Goal: Use online tool/utility

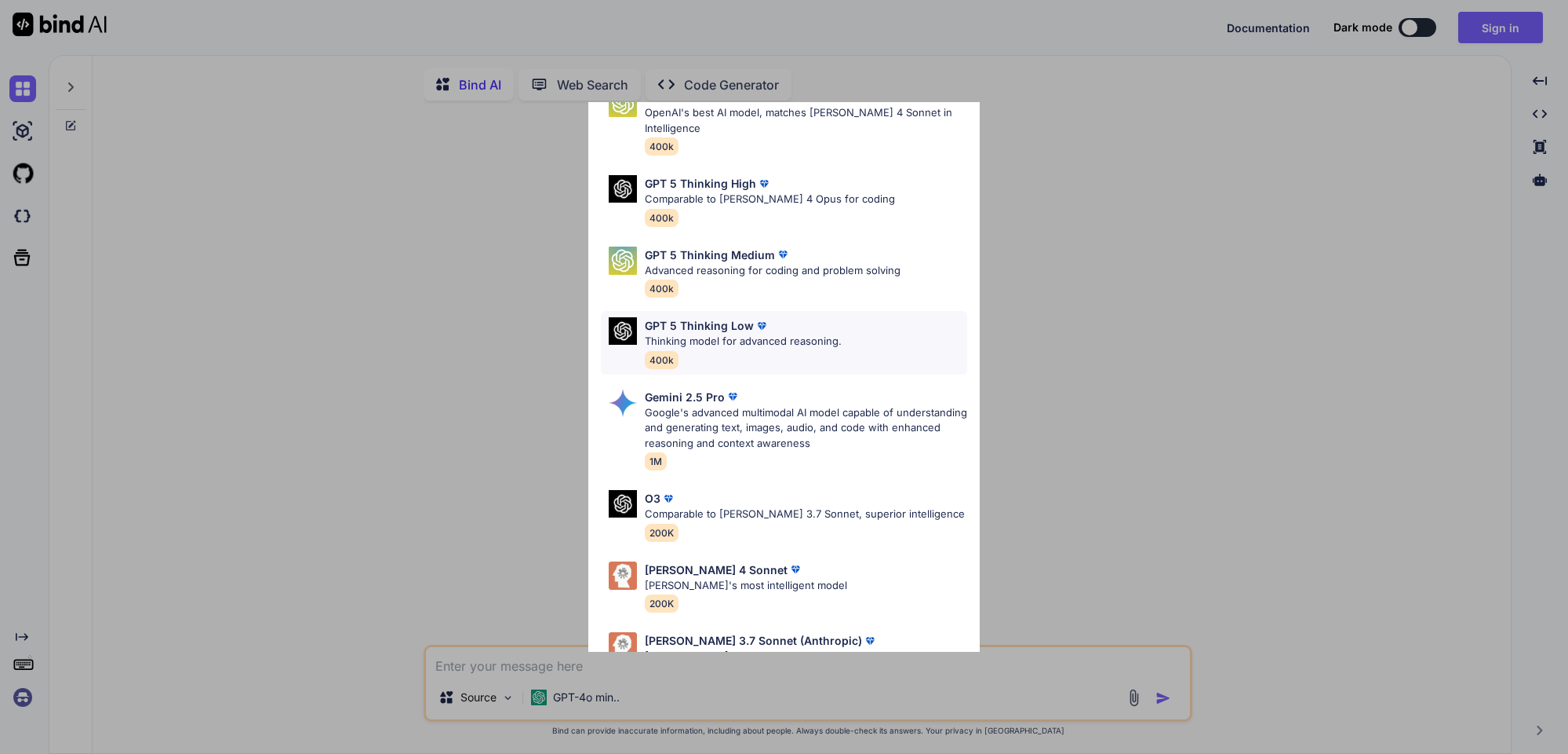
scroll to position [128, 0]
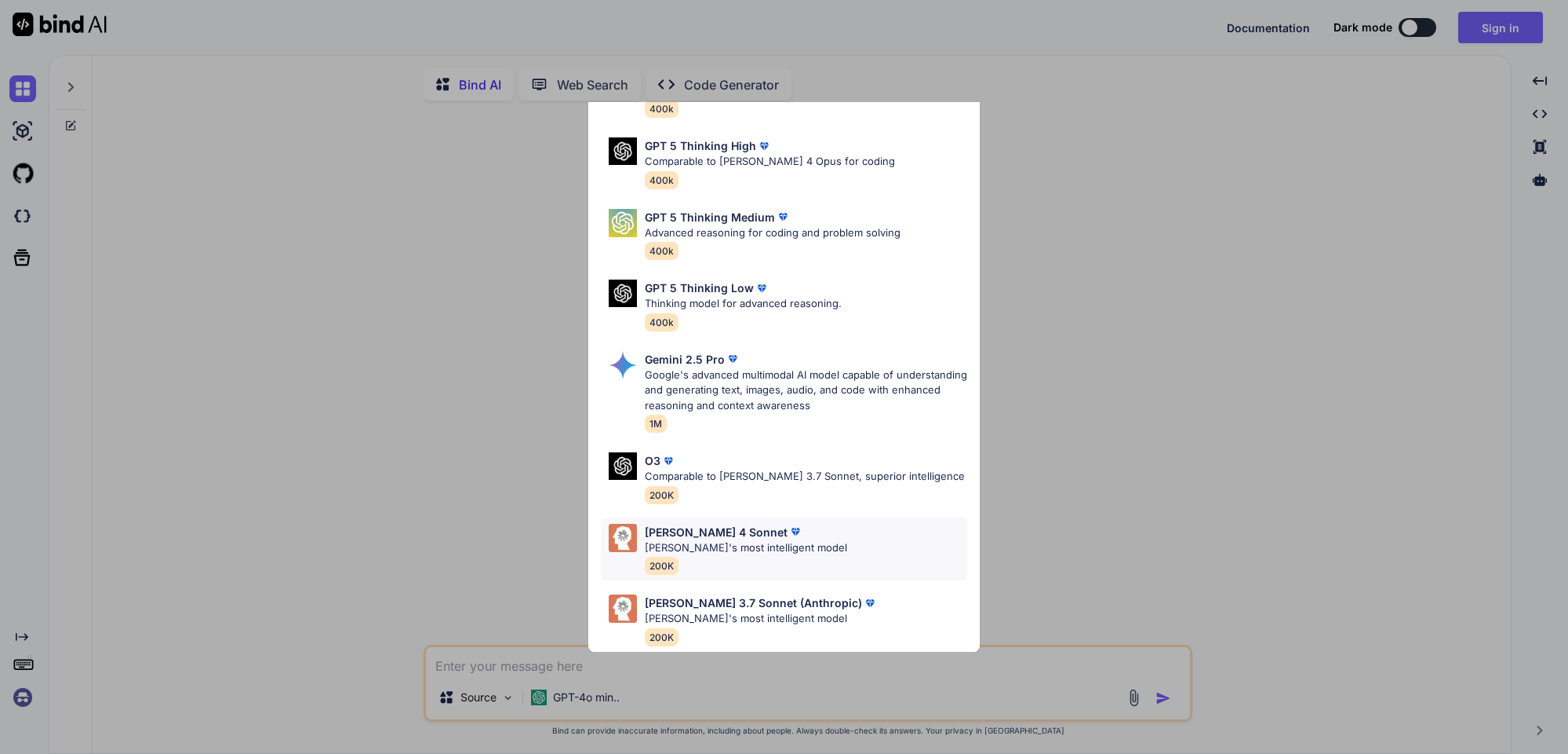
type textarea "x"
click at [849, 473] on div "O3 Comparable to Claude 3.7 Sonnet, superior intelligence 200K" at bounding box center [804, 477] width 320 height 51
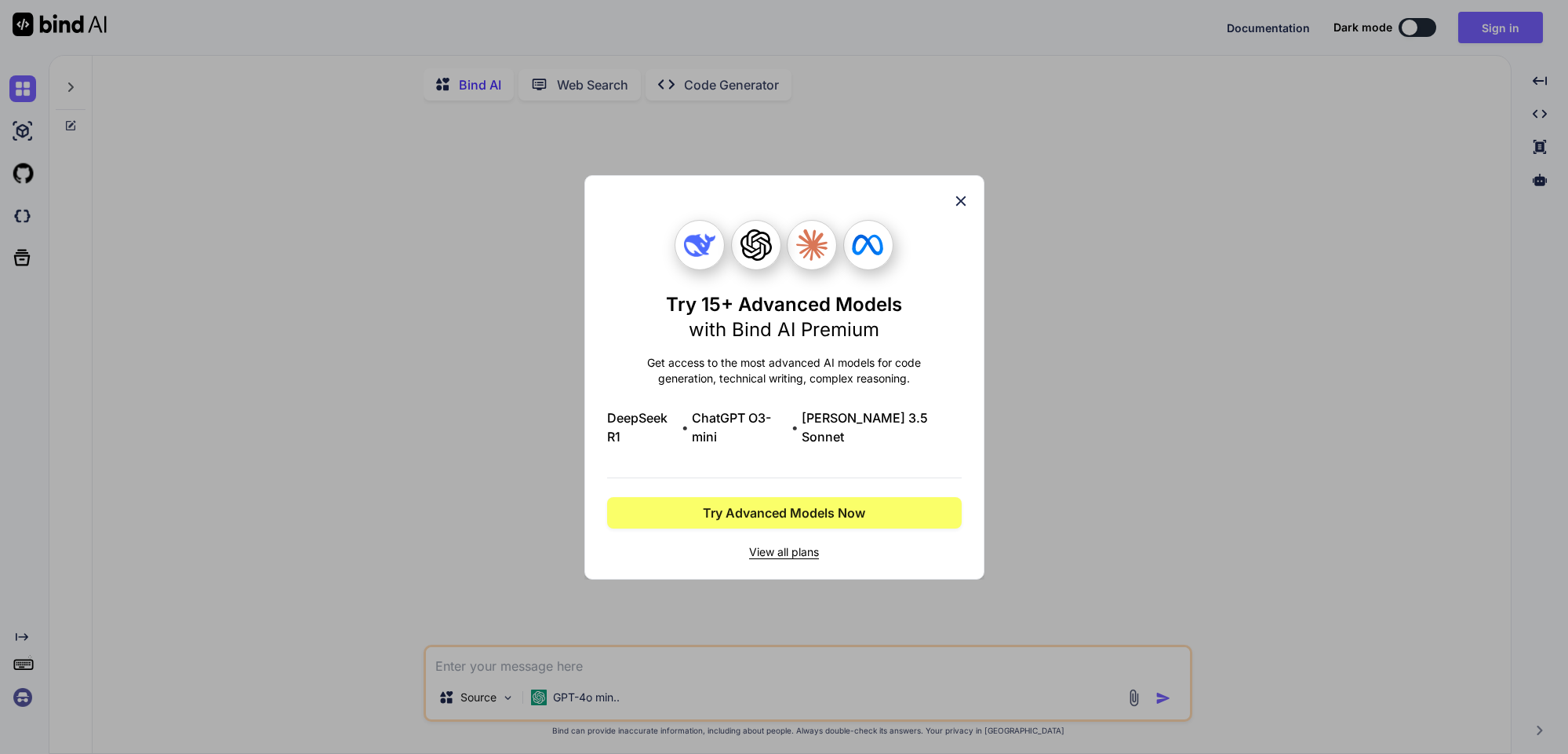
scroll to position [0, 0]
click at [963, 206] on icon at bounding box center [960, 200] width 10 height 10
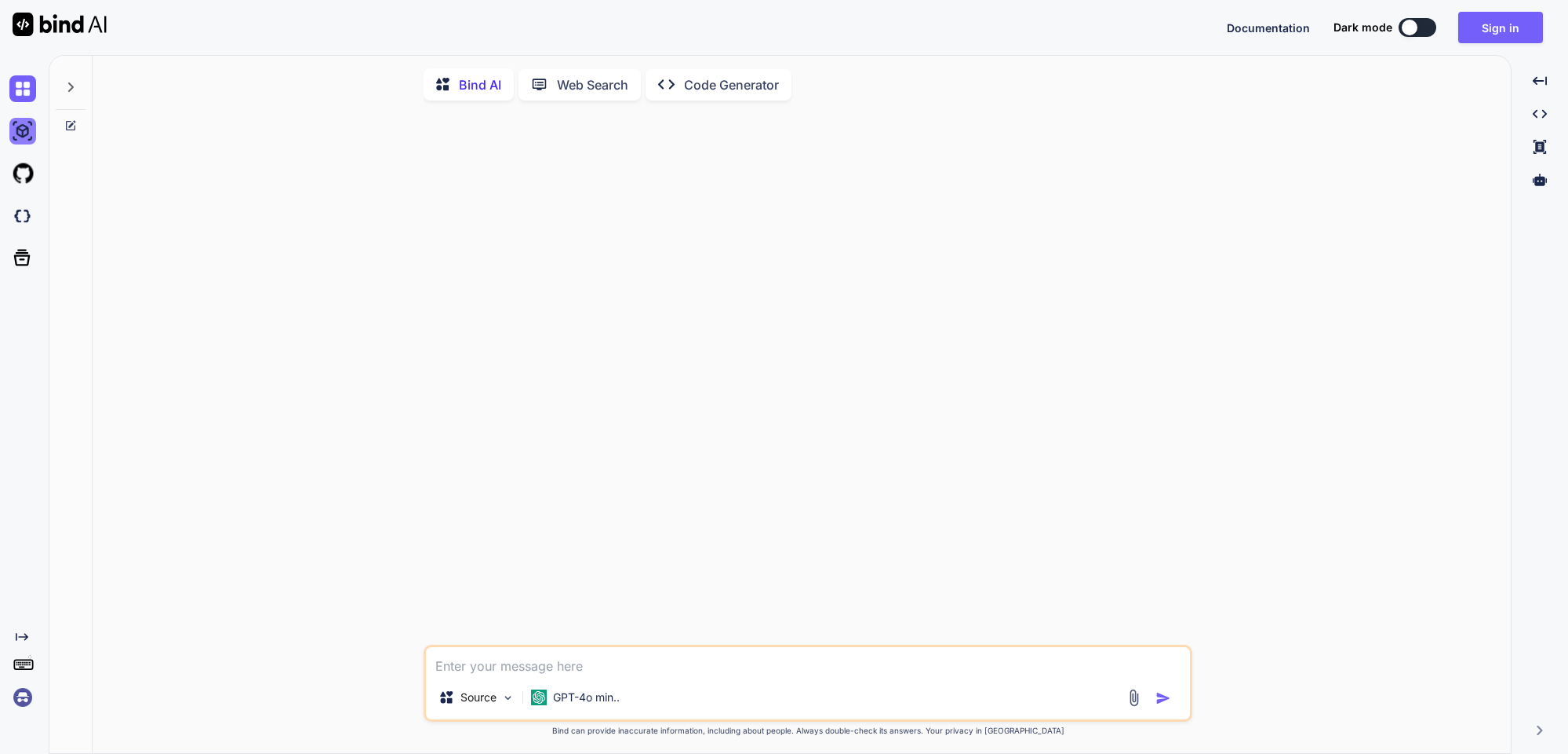
click at [20, 138] on img at bounding box center [22, 131] width 27 height 27
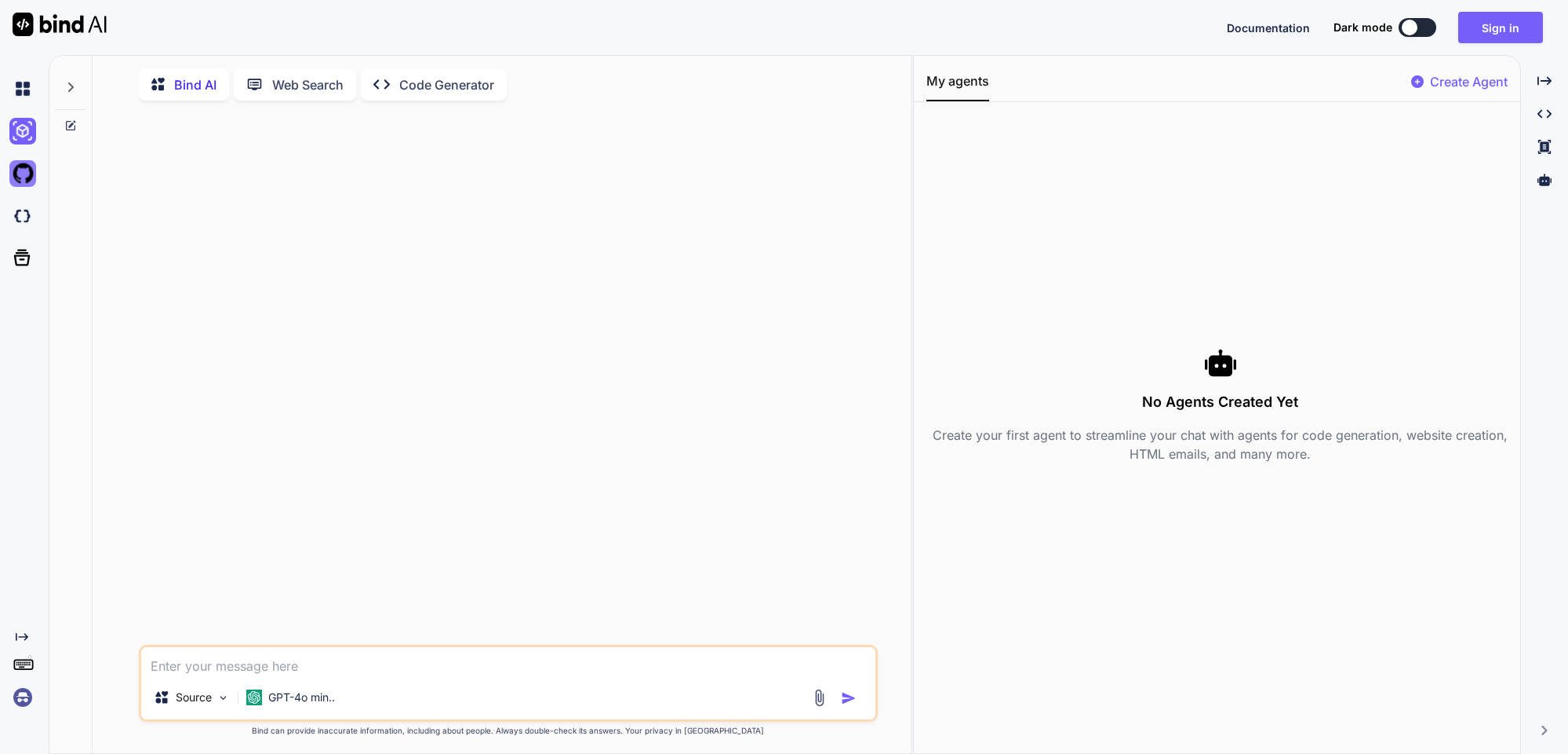
click at [23, 179] on img at bounding box center [22, 174] width 27 height 27
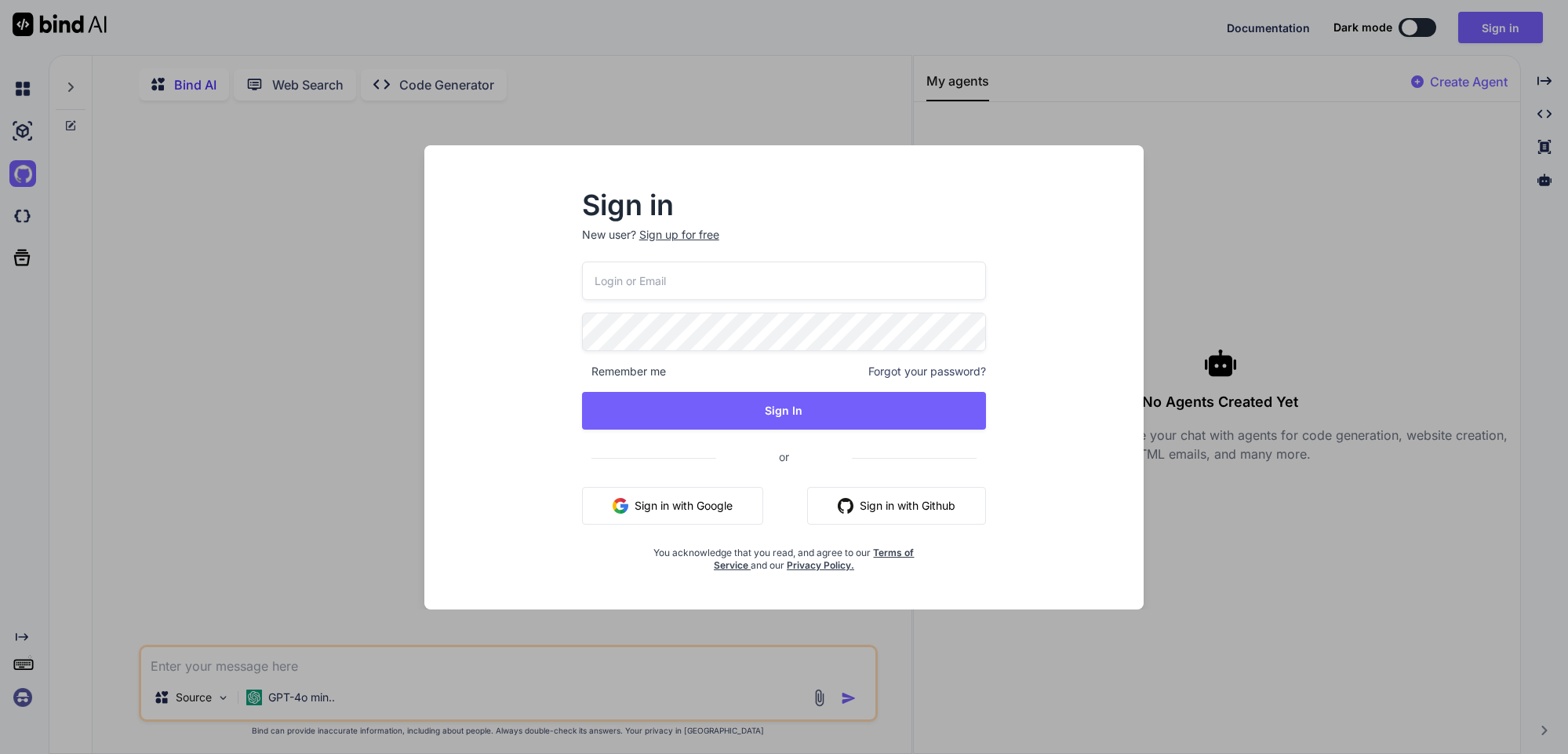
click at [19, 210] on div "Sign in New user? Sign up for free Remember me Forgot your password? Sign In or…" at bounding box center [784, 377] width 1568 height 754
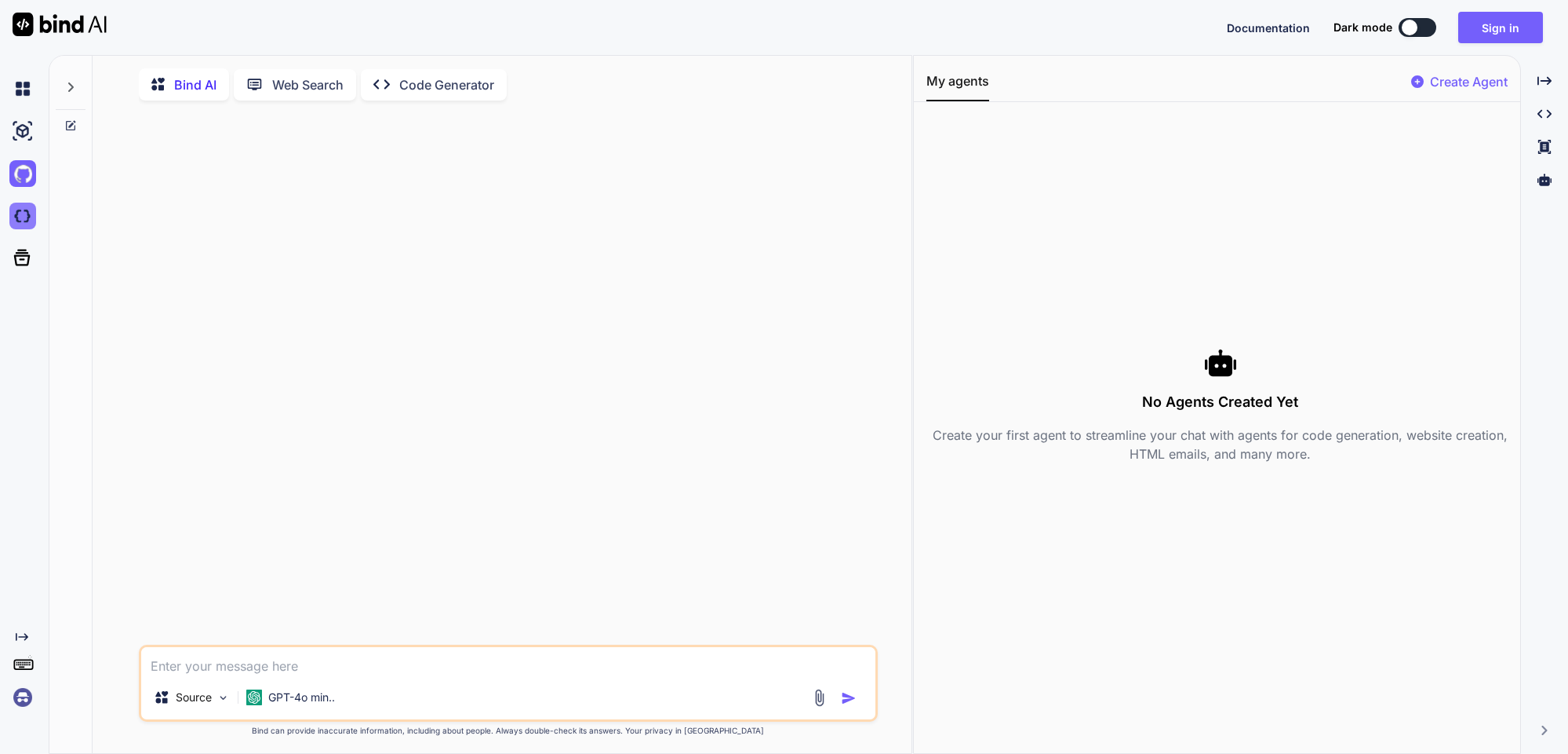
click at [25, 220] on img at bounding box center [22, 215] width 27 height 27
click at [1267, 30] on span "Documentation" at bounding box center [1268, 28] width 83 height 13
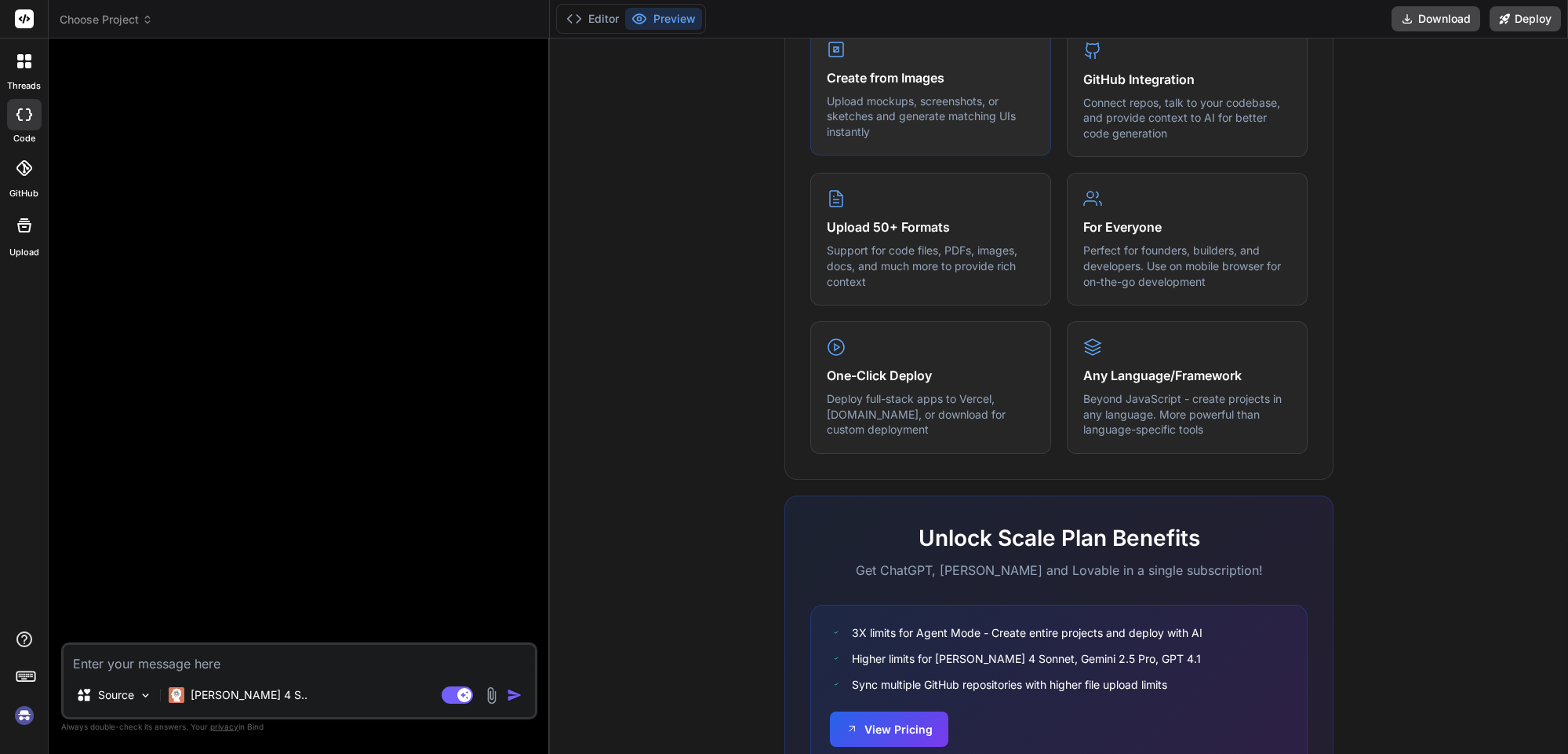
scroll to position [743, 0]
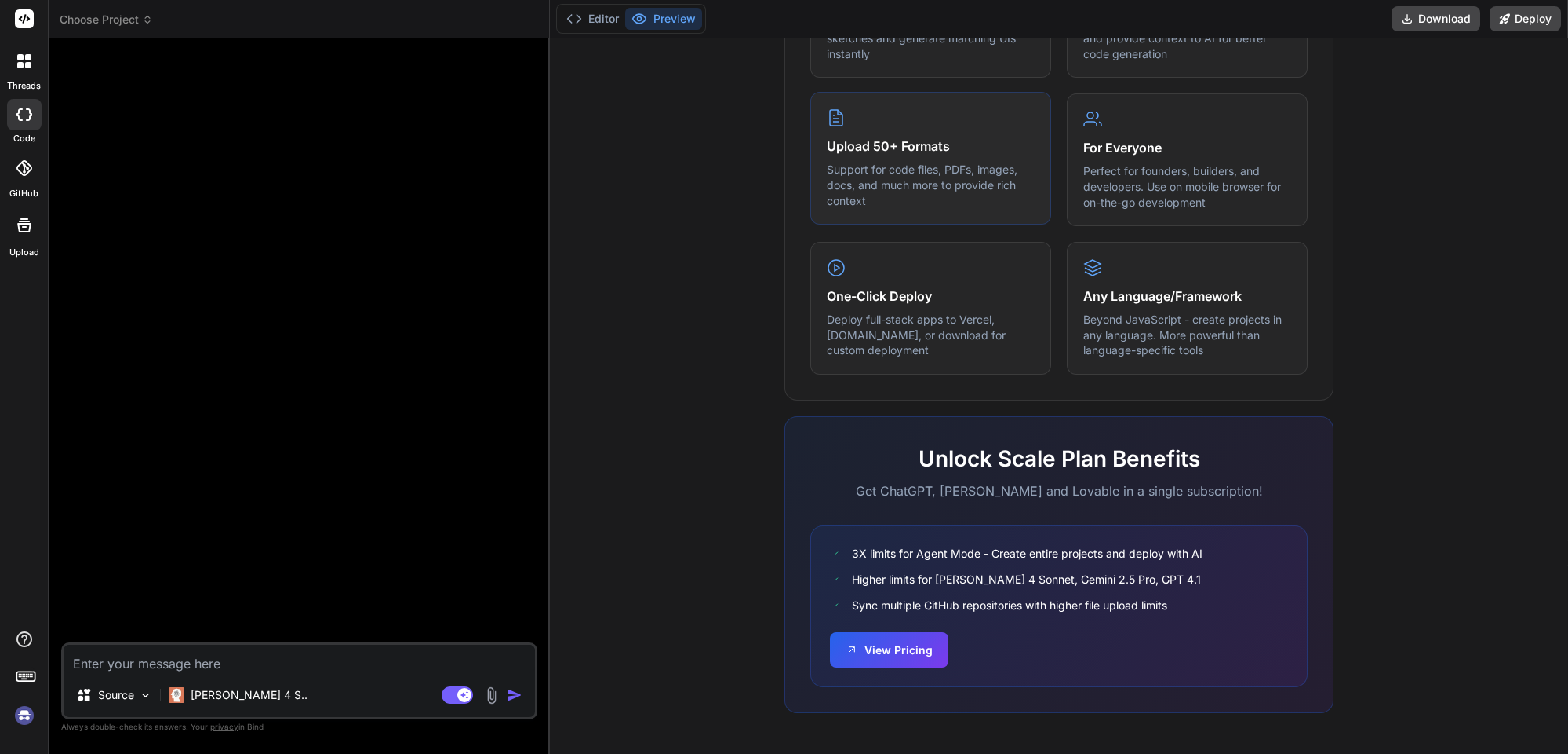
type textarea "x"
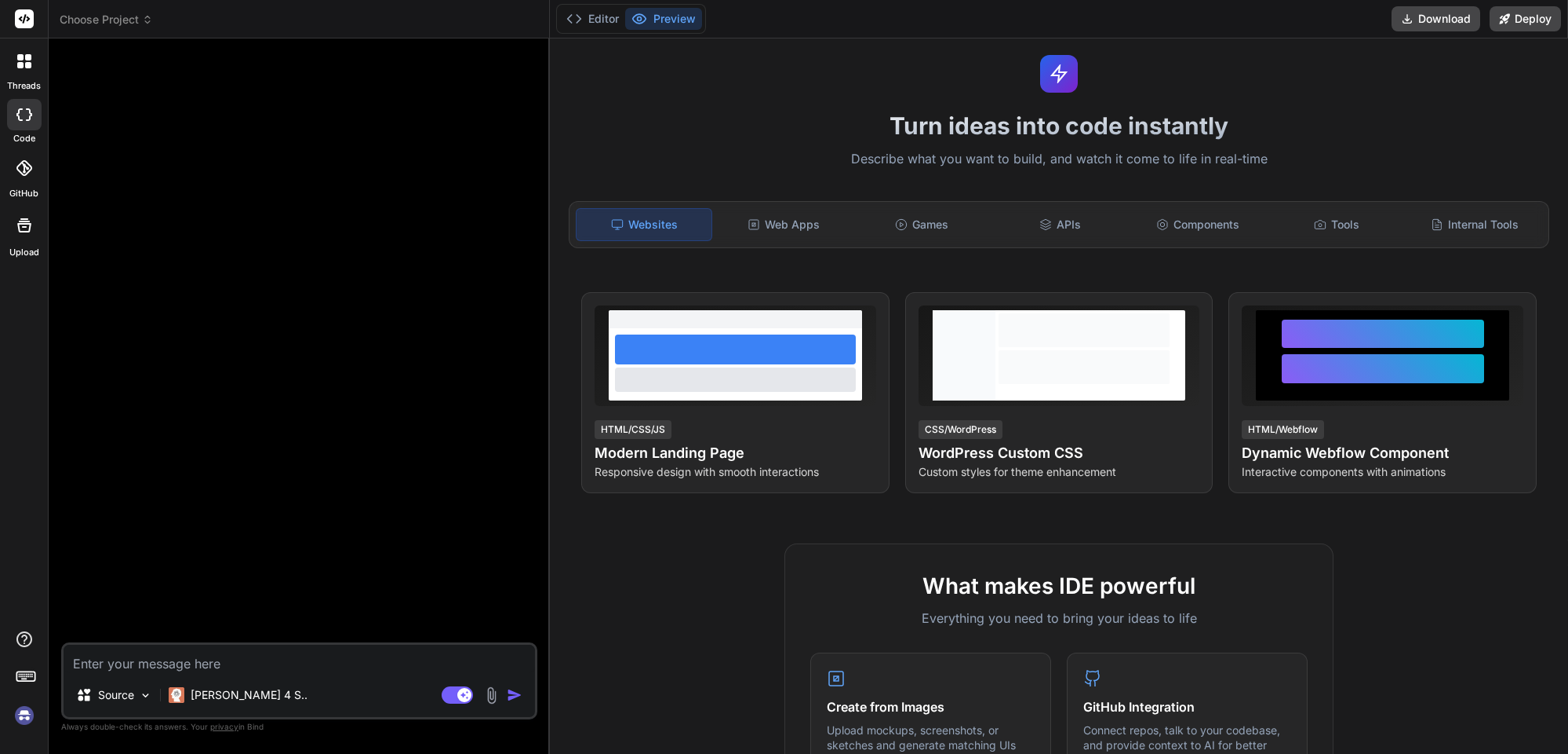
scroll to position [0, 0]
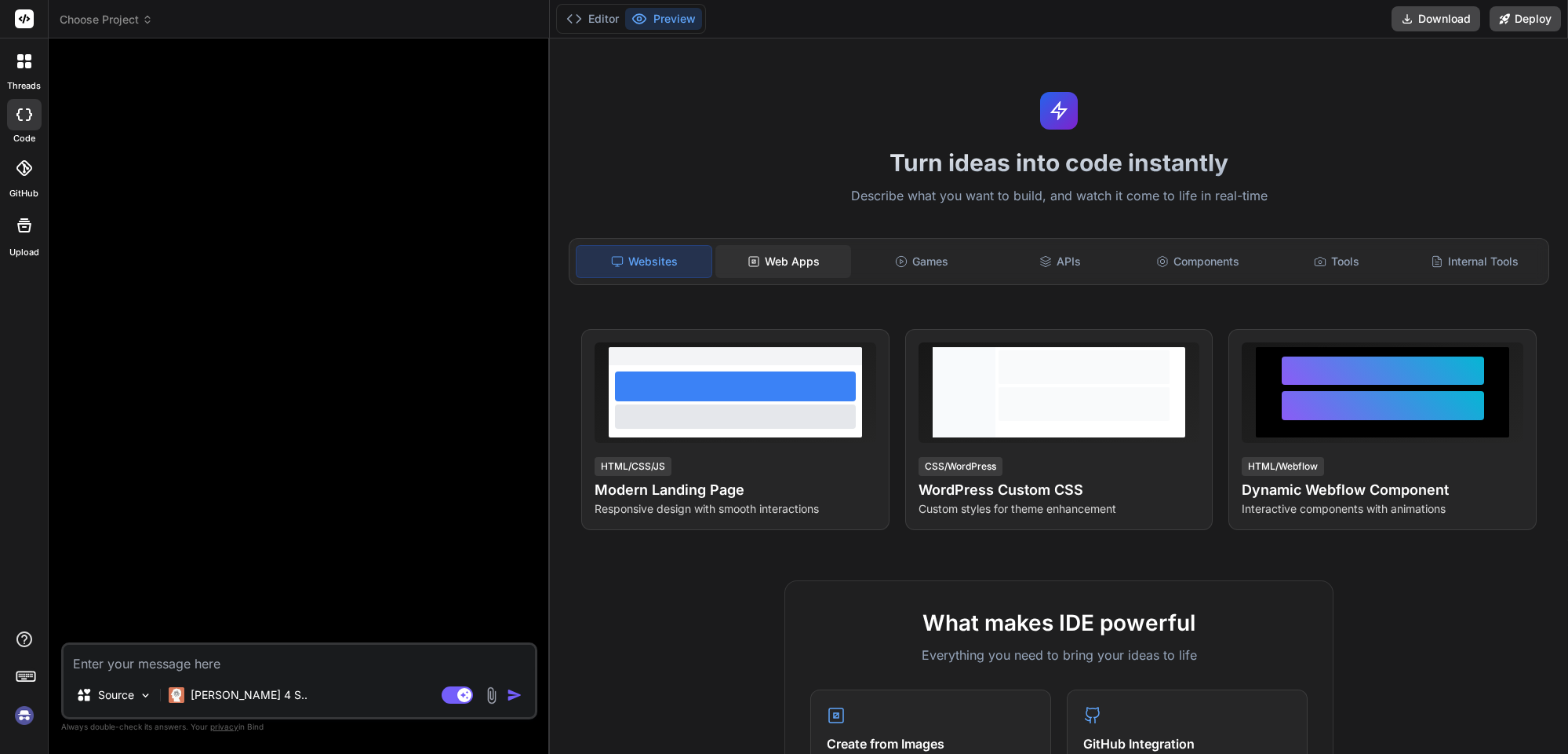
click at [794, 265] on div "Web Apps" at bounding box center [783, 261] width 135 height 33
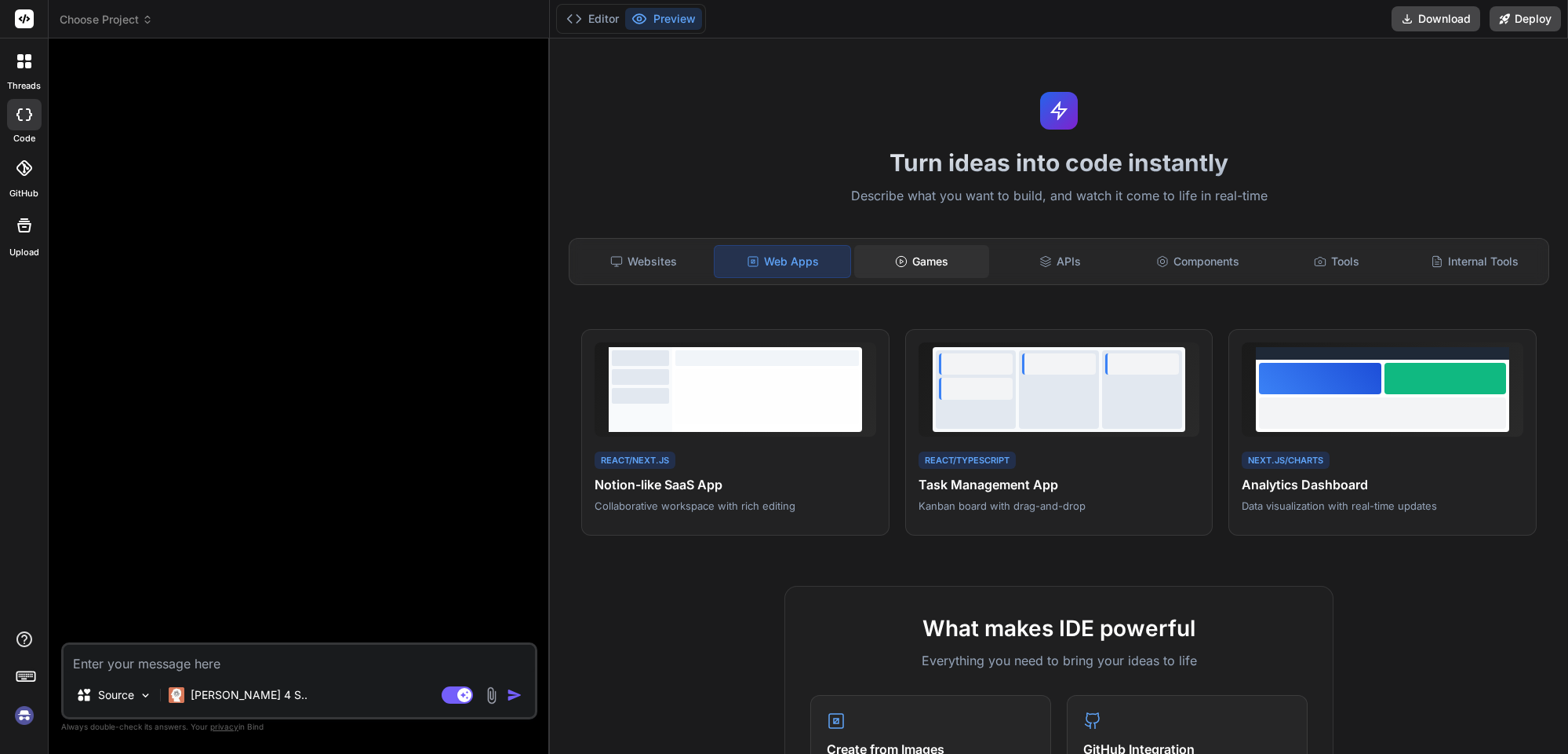
click at [915, 265] on div "Games" at bounding box center [921, 261] width 135 height 33
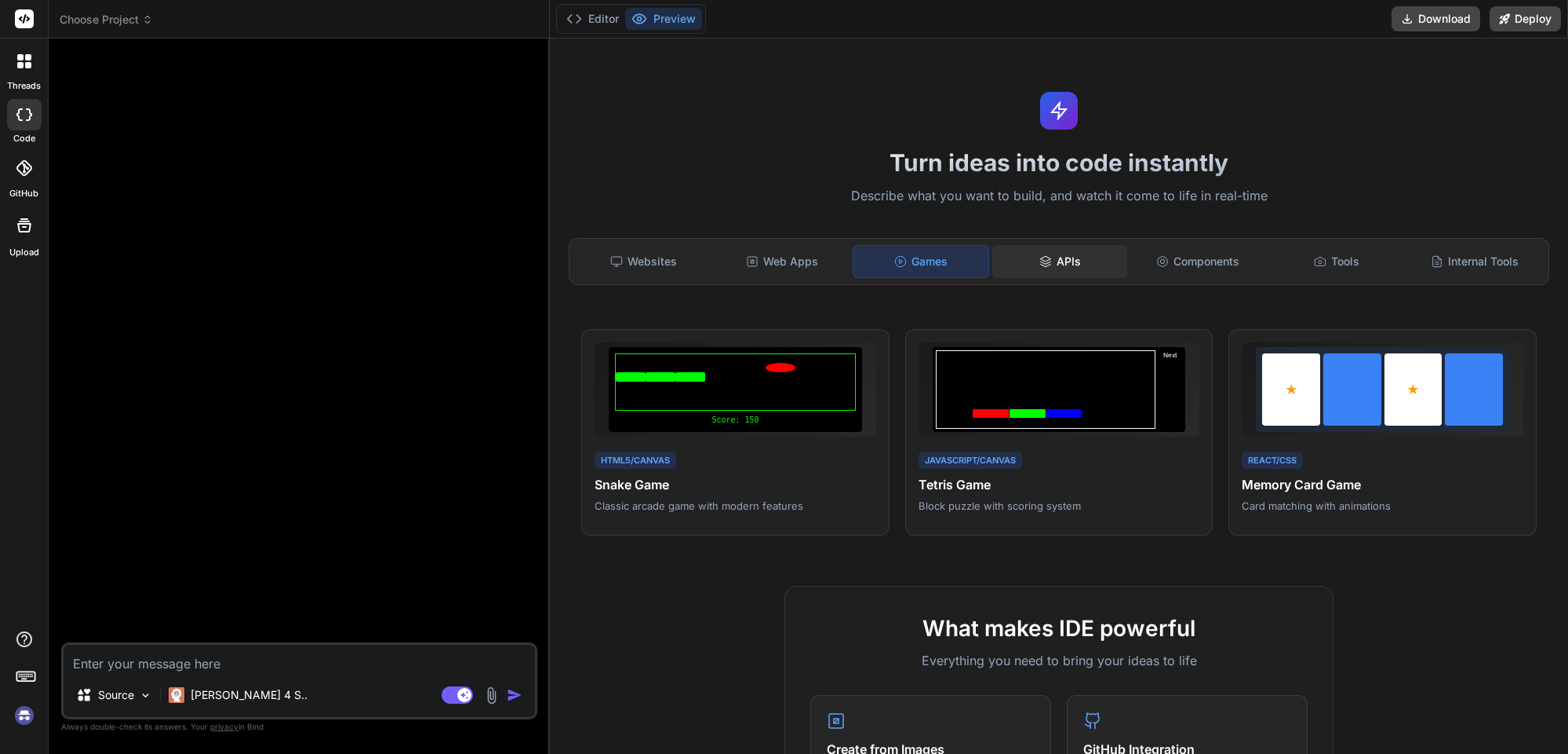
click at [1069, 270] on div "APIs" at bounding box center [1060, 261] width 135 height 33
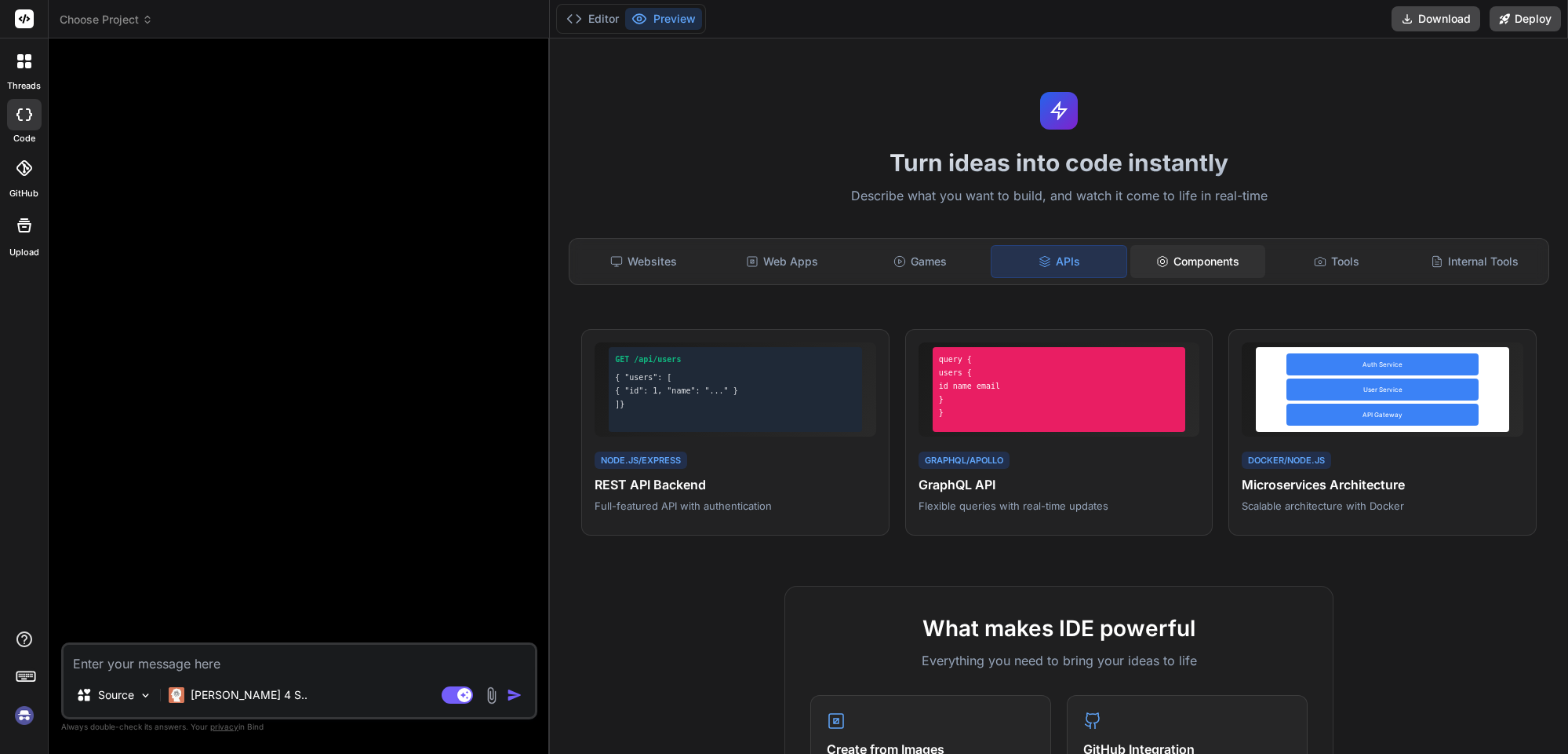
drag, startPoint x: 1205, startPoint y: 270, endPoint x: 1270, endPoint y: 270, distance: 65.0
click at [1206, 270] on div "Components" at bounding box center [1198, 261] width 135 height 33
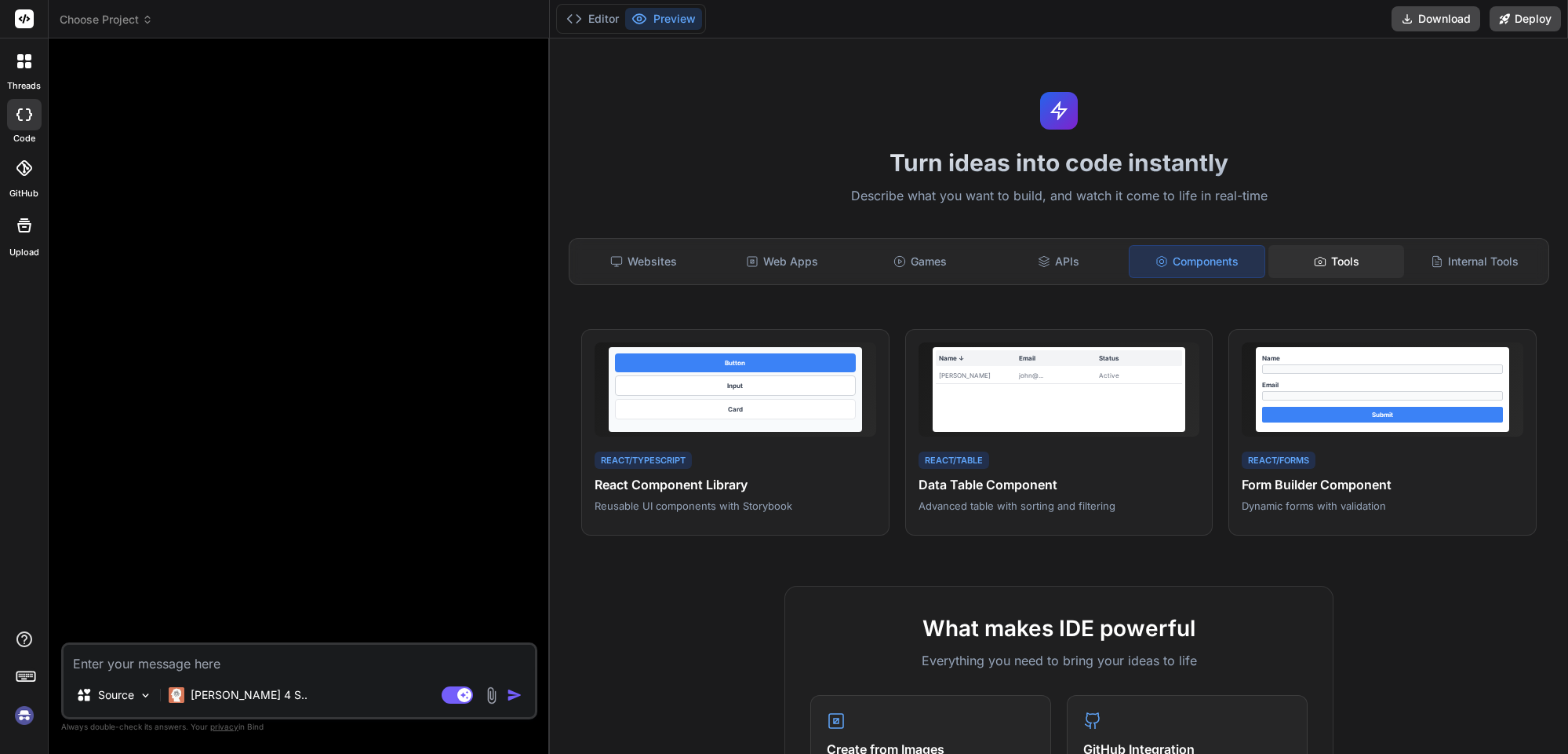
click at [1331, 270] on div "Tools" at bounding box center [1336, 261] width 135 height 33
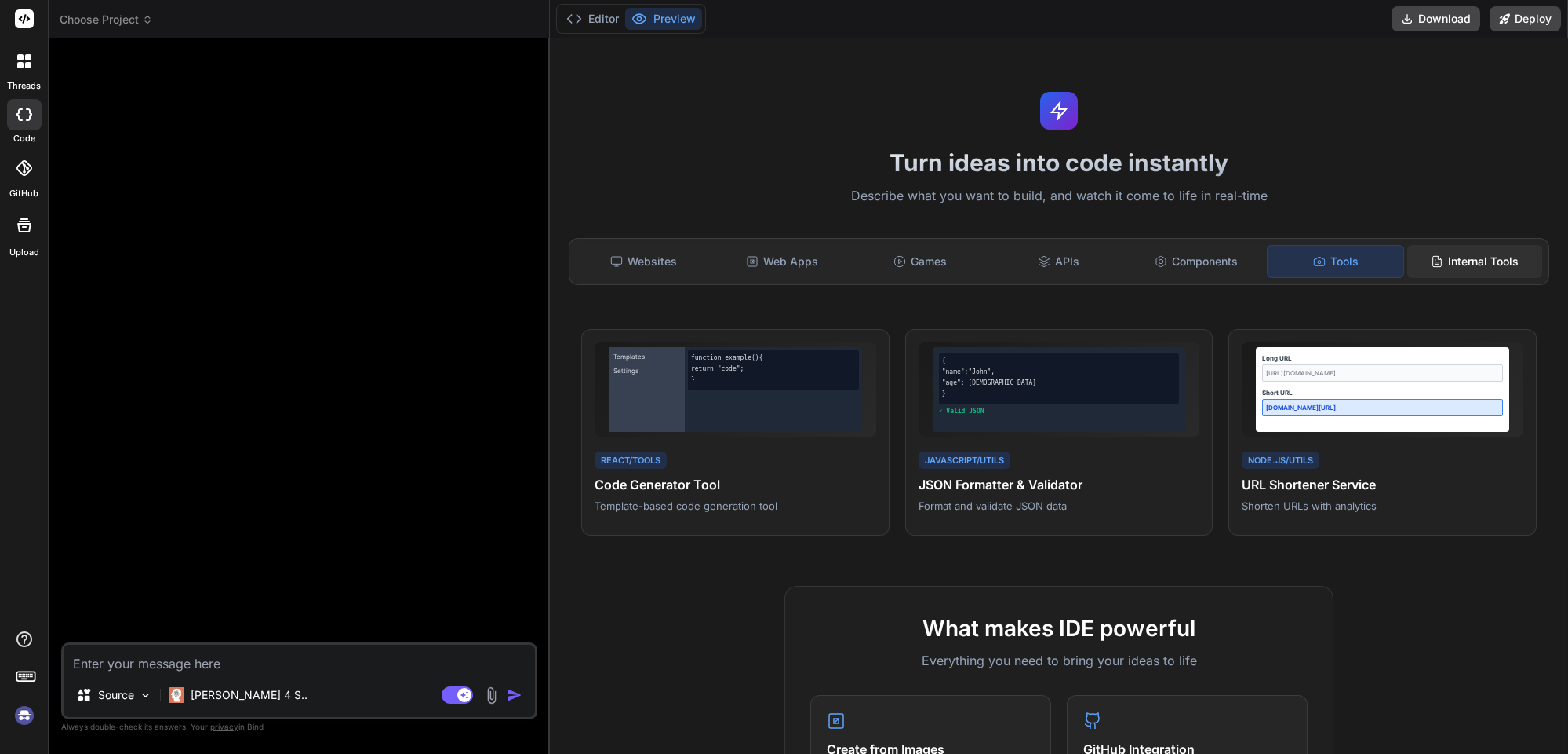
click at [1439, 266] on div "Internal Tools" at bounding box center [1475, 261] width 135 height 33
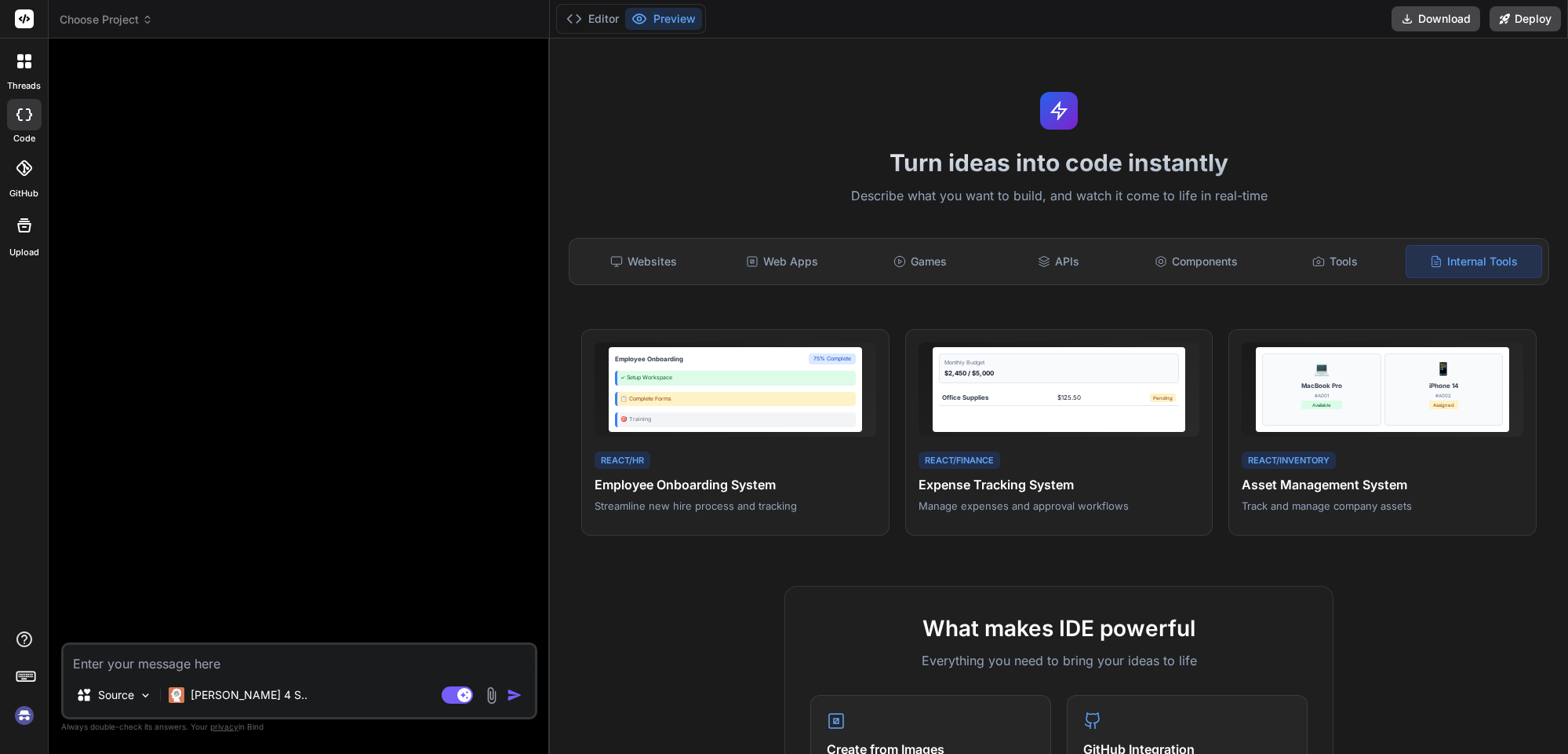
click at [27, 64] on icon at bounding box center [28, 65] width 6 height 6
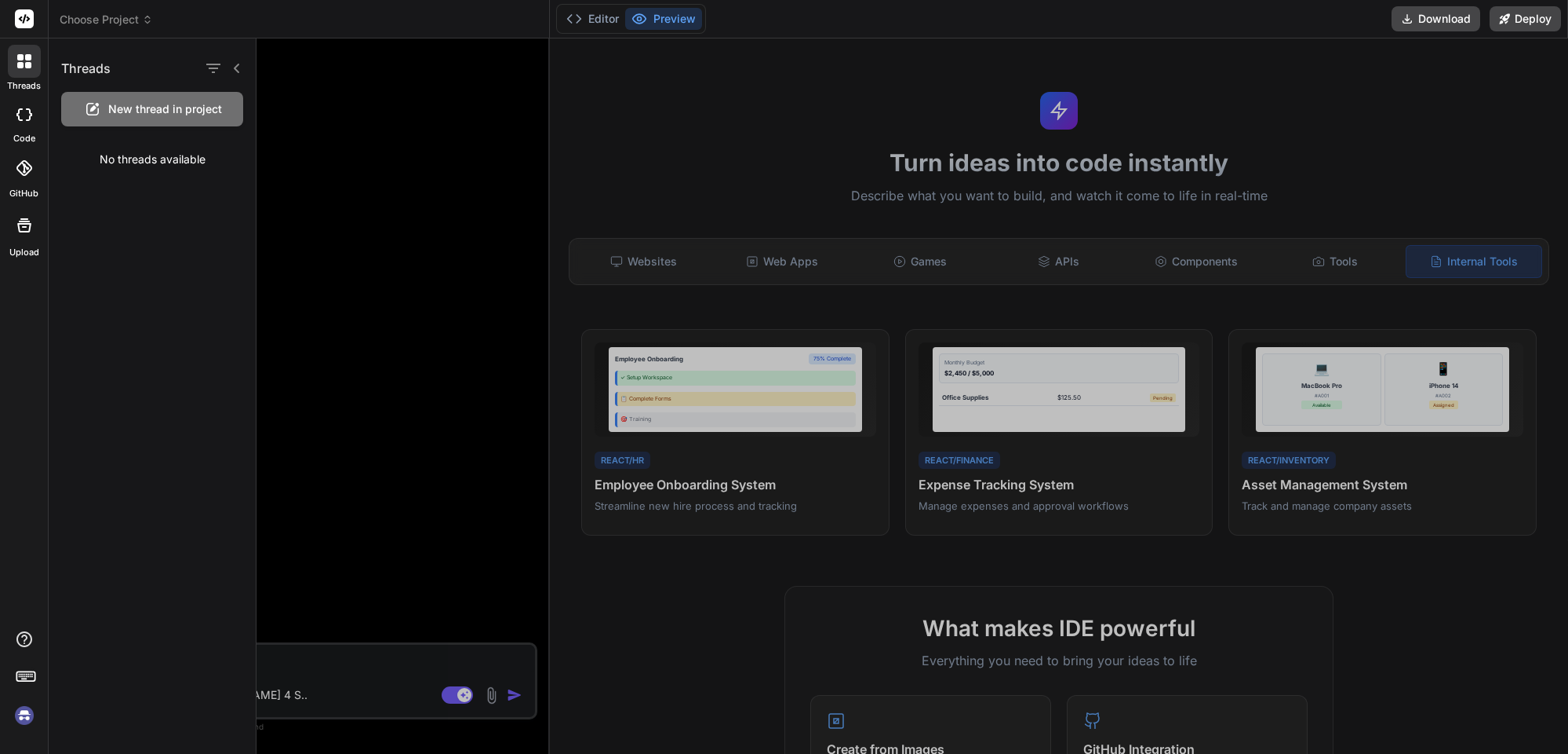
click at [26, 24] on rect at bounding box center [24, 18] width 18 height 18
click at [27, 17] on rect at bounding box center [24, 18] width 18 height 18
